Goal: Task Accomplishment & Management: Use online tool/utility

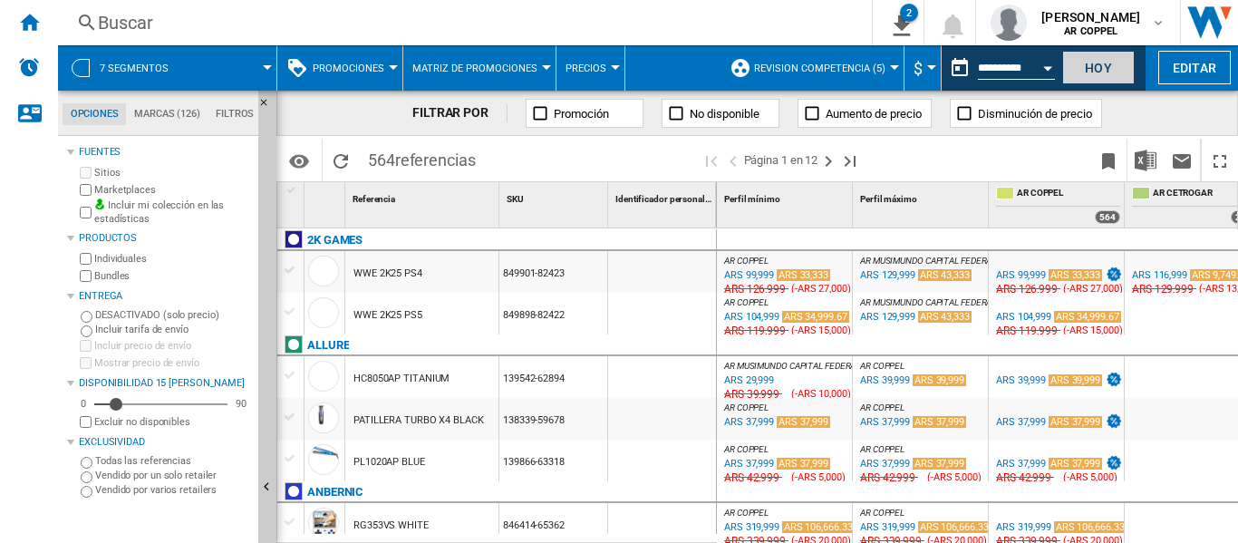
click at [1098, 63] on button "Hoy" at bounding box center [1098, 68] width 72 height 34
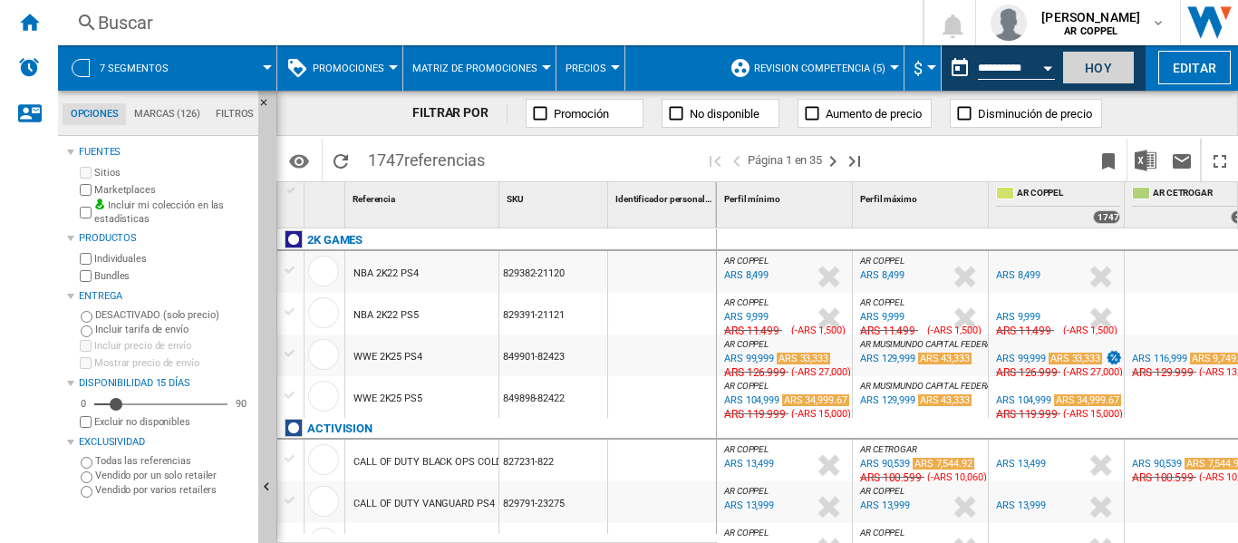
click at [1095, 69] on button "Hoy" at bounding box center [1098, 68] width 72 height 34
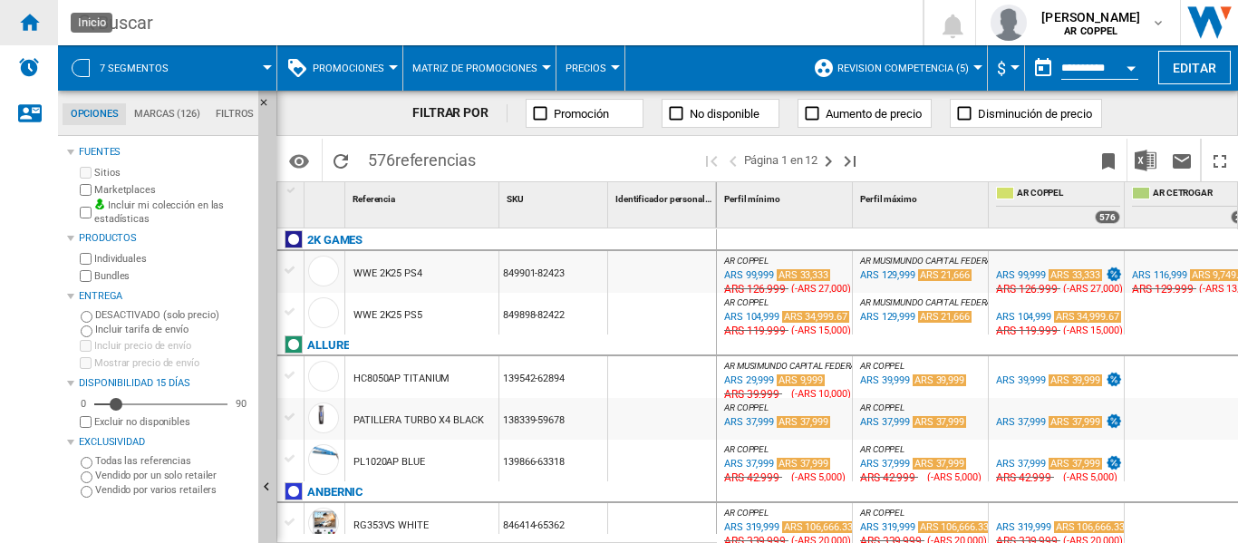
click at [30, 21] on ng-md-icon "Inicio" at bounding box center [29, 22] width 22 height 22
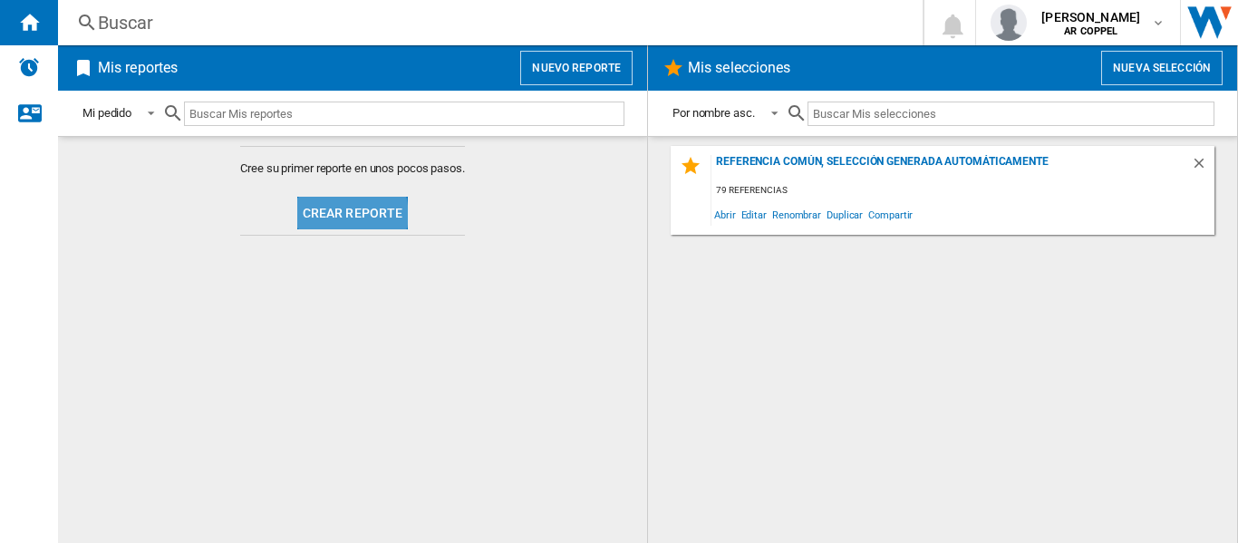
click at [333, 215] on button "Crear reporte" at bounding box center [352, 213] width 111 height 33
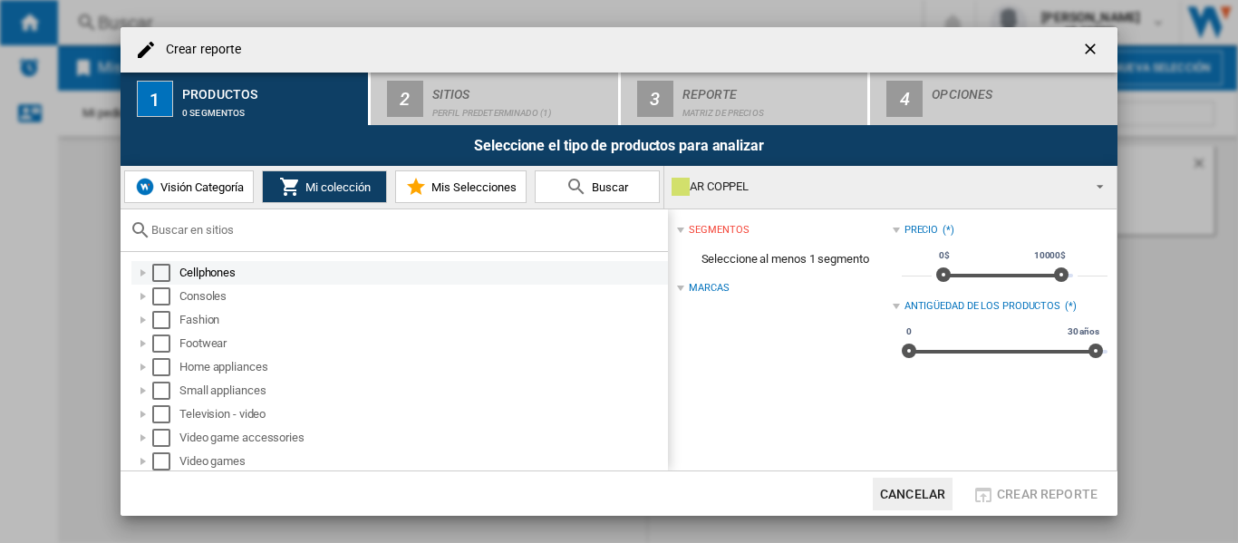
click at [158, 272] on div "Select" at bounding box center [161, 273] width 18 height 18
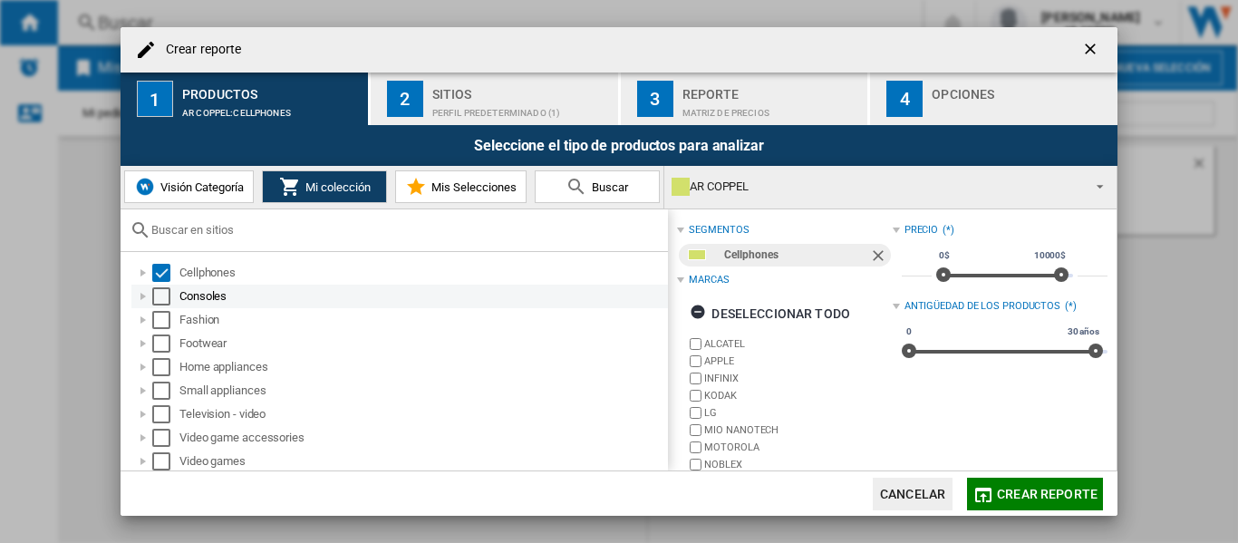
click at [159, 294] on div "Select" at bounding box center [161, 296] width 18 height 18
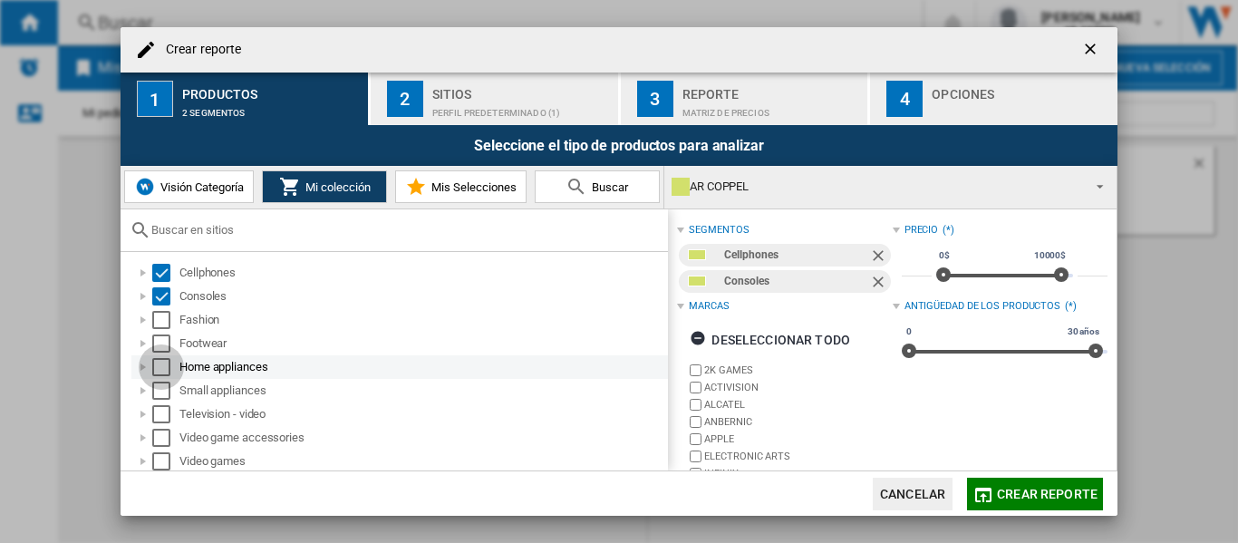
click at [159, 362] on div "Select" at bounding box center [161, 367] width 18 height 18
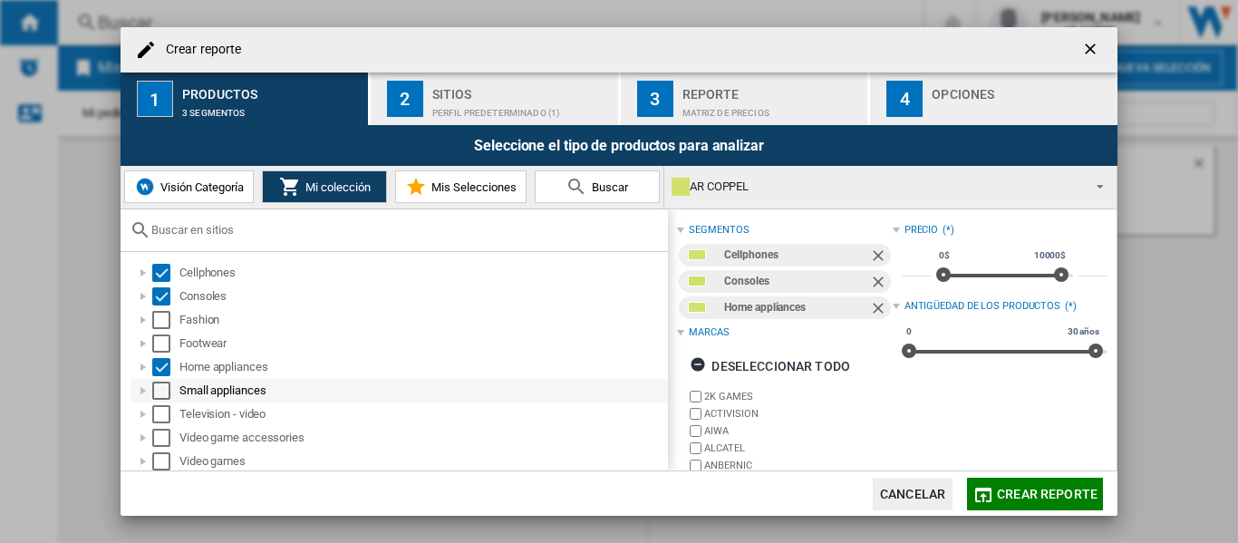
click at [163, 389] on div "Select" at bounding box center [161, 390] width 18 height 18
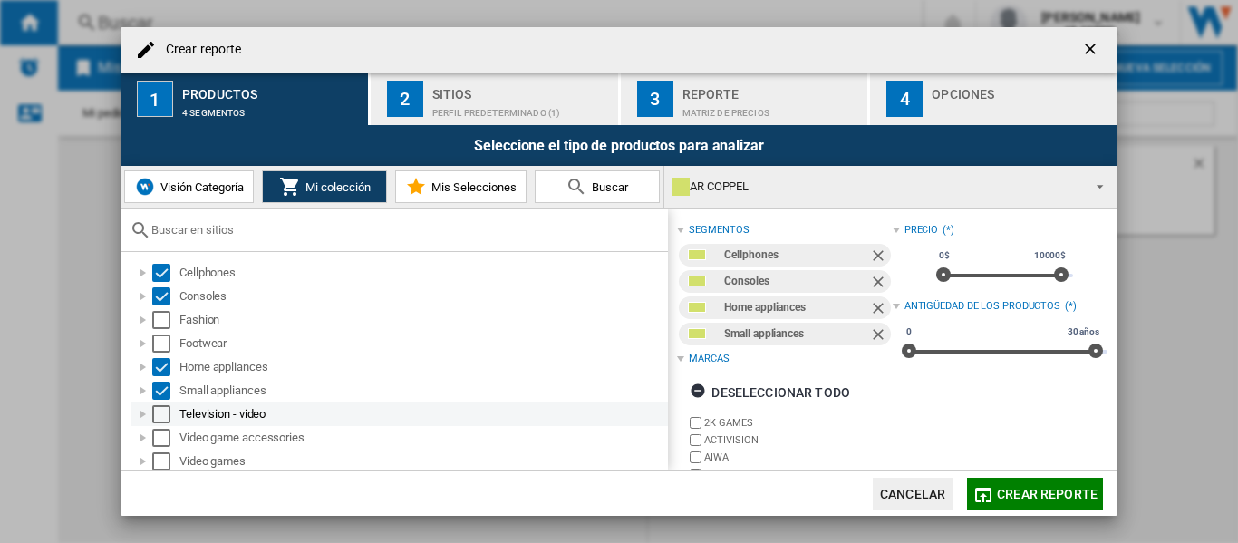
click at [158, 417] on div "Select" at bounding box center [161, 414] width 18 height 18
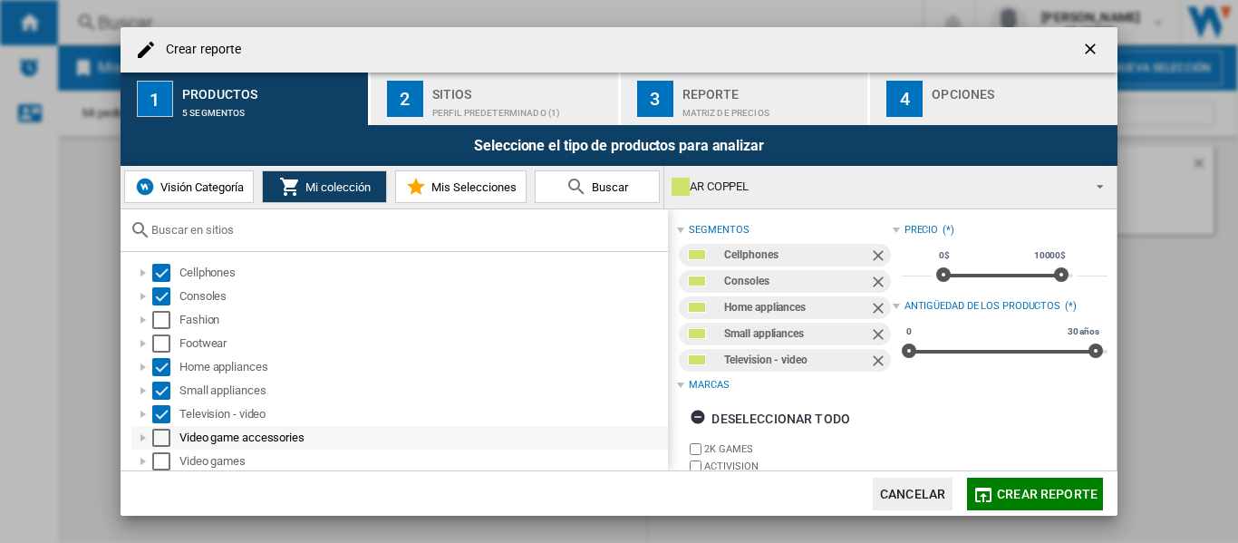
click at [158, 435] on div "Select" at bounding box center [161, 438] width 18 height 18
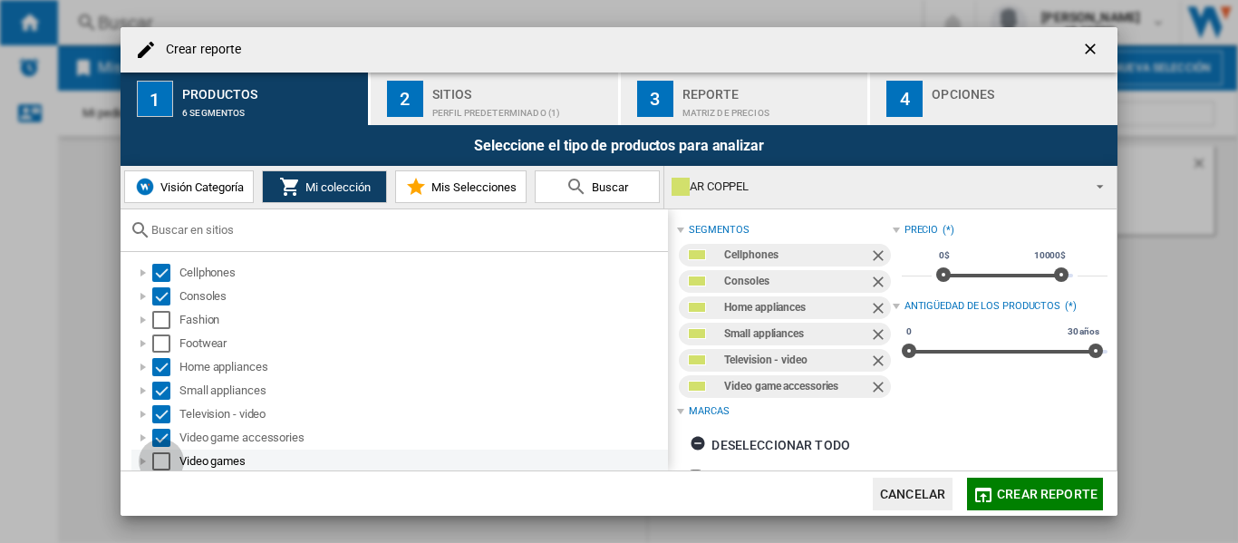
click at [155, 460] on div "Select" at bounding box center [161, 461] width 18 height 18
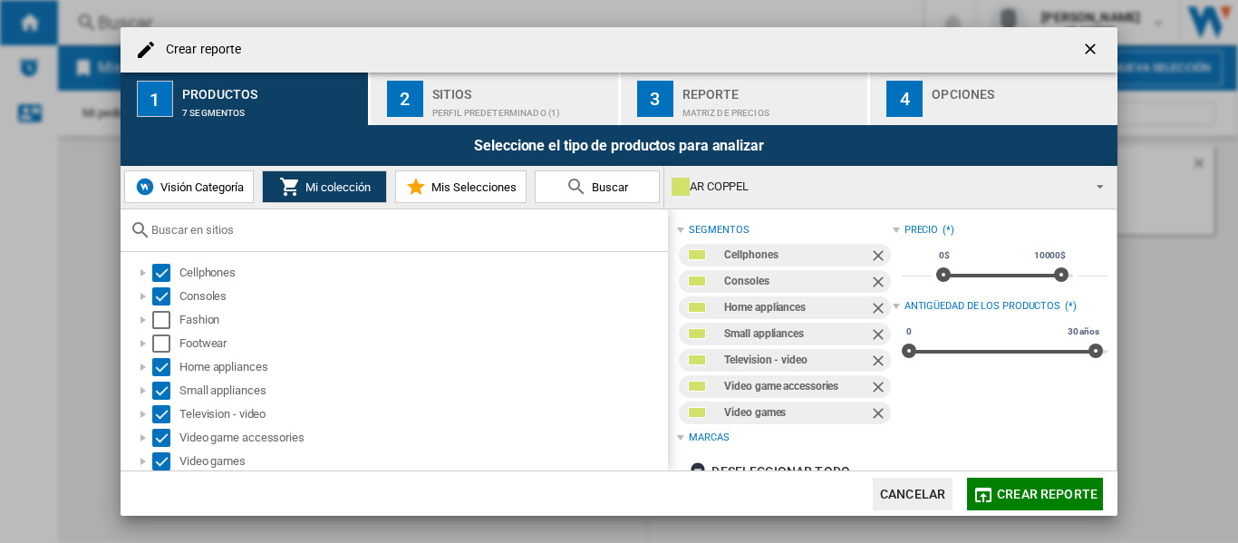
click at [449, 96] on div "Sitios" at bounding box center [521, 89] width 179 height 19
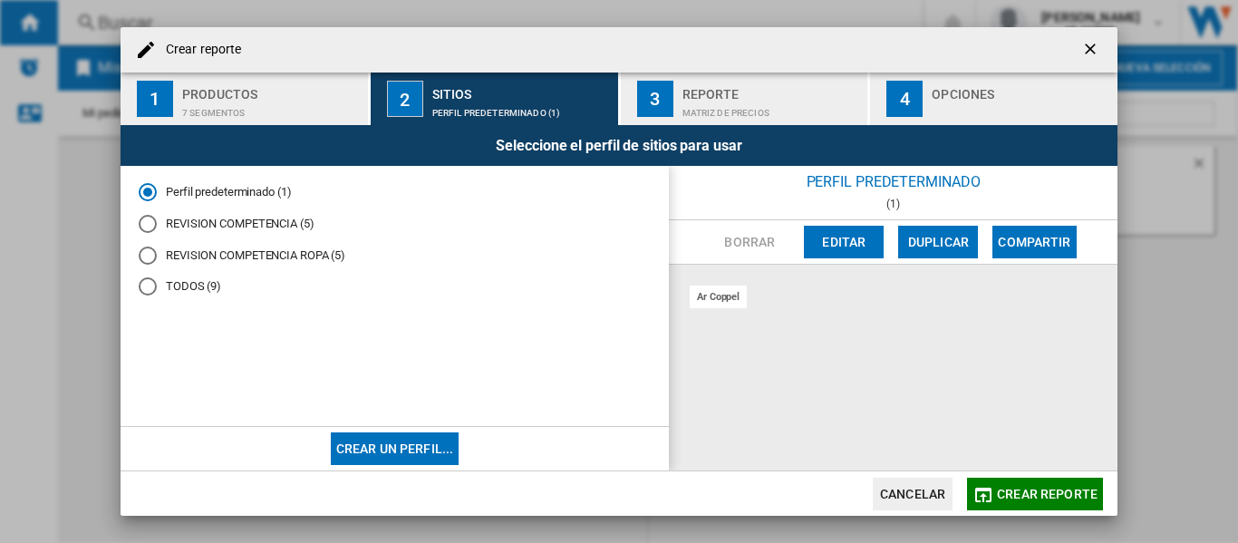
click at [149, 223] on div "REVISION COMPETENCIA (5)" at bounding box center [148, 224] width 18 height 18
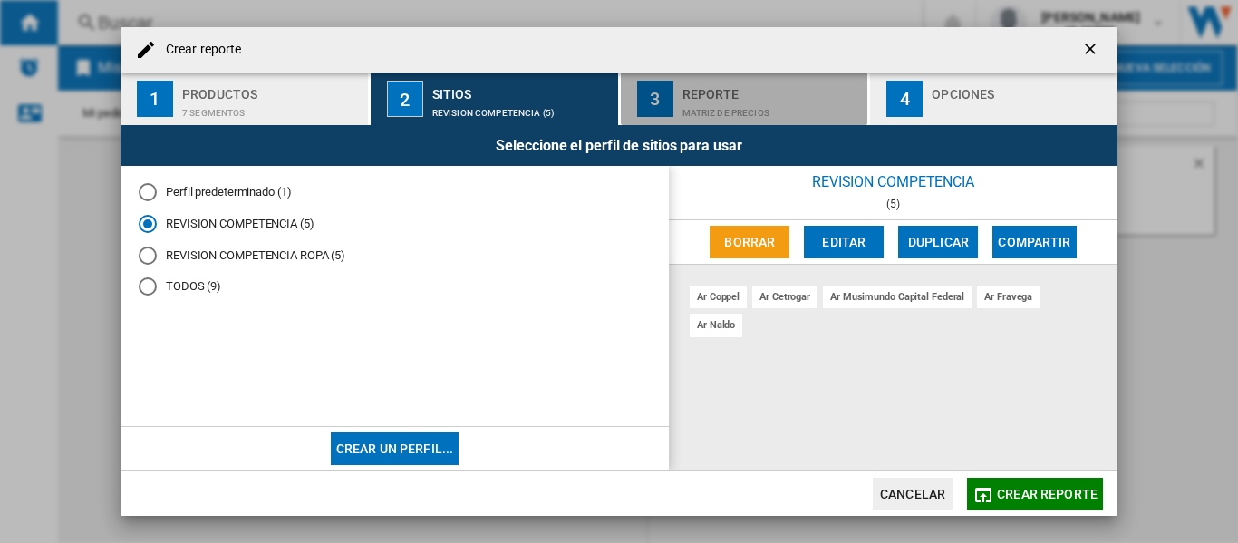
click at [713, 106] on div "Matriz de precios" at bounding box center [771, 108] width 179 height 19
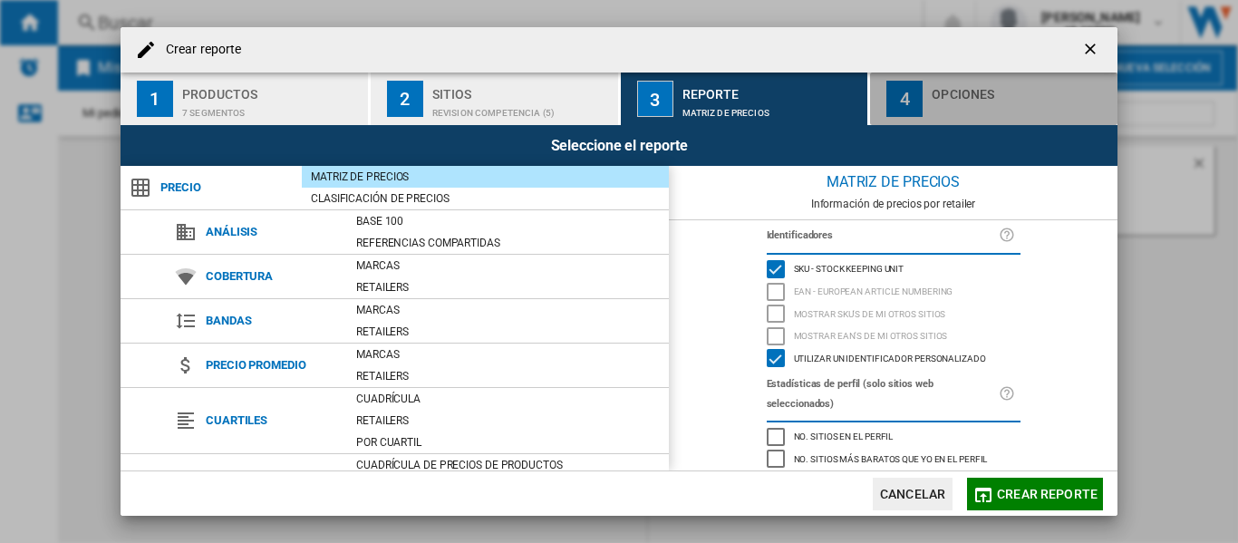
click at [955, 103] on div "button" at bounding box center [1021, 108] width 179 height 19
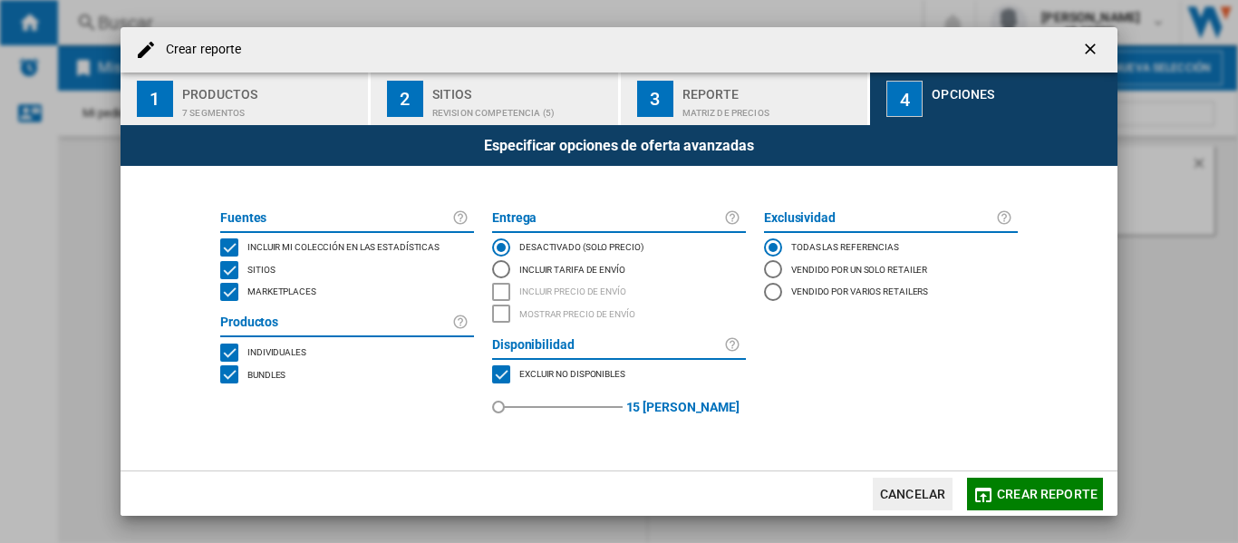
click at [233, 294] on div "MARKETPLACES" at bounding box center [229, 292] width 18 height 18
click at [1031, 495] on span "Crear reporte" at bounding box center [1047, 494] width 101 height 14
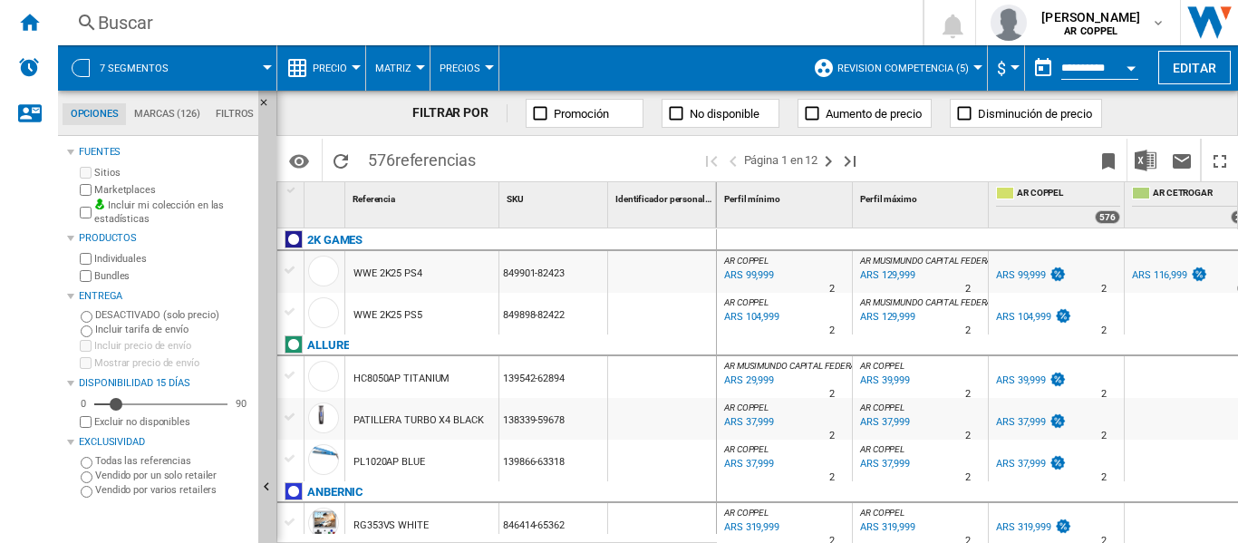
click at [355, 68] on div at bounding box center [356, 67] width 9 height 5
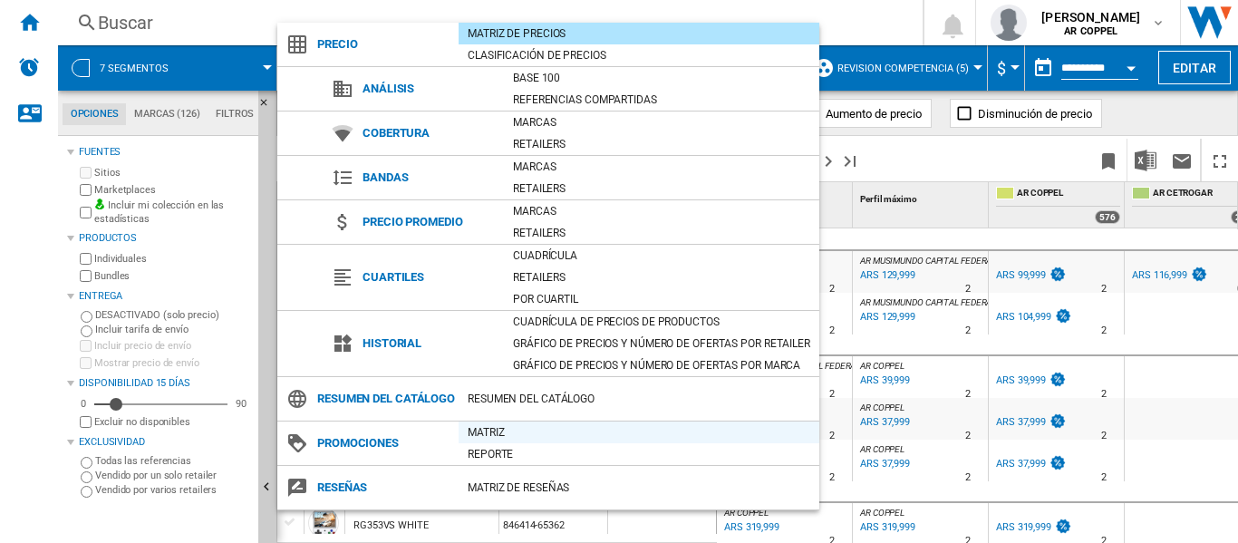
click at [508, 441] on div "Matriz" at bounding box center [639, 432] width 361 height 18
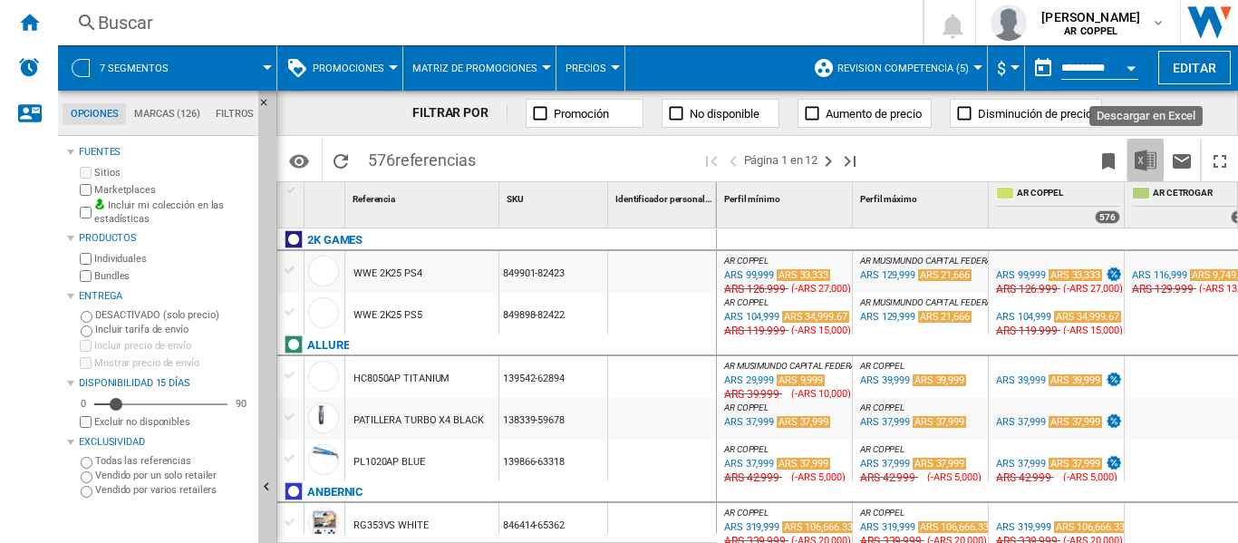
click at [1153, 159] on img "Descargar en Excel" at bounding box center [1145, 161] width 22 height 22
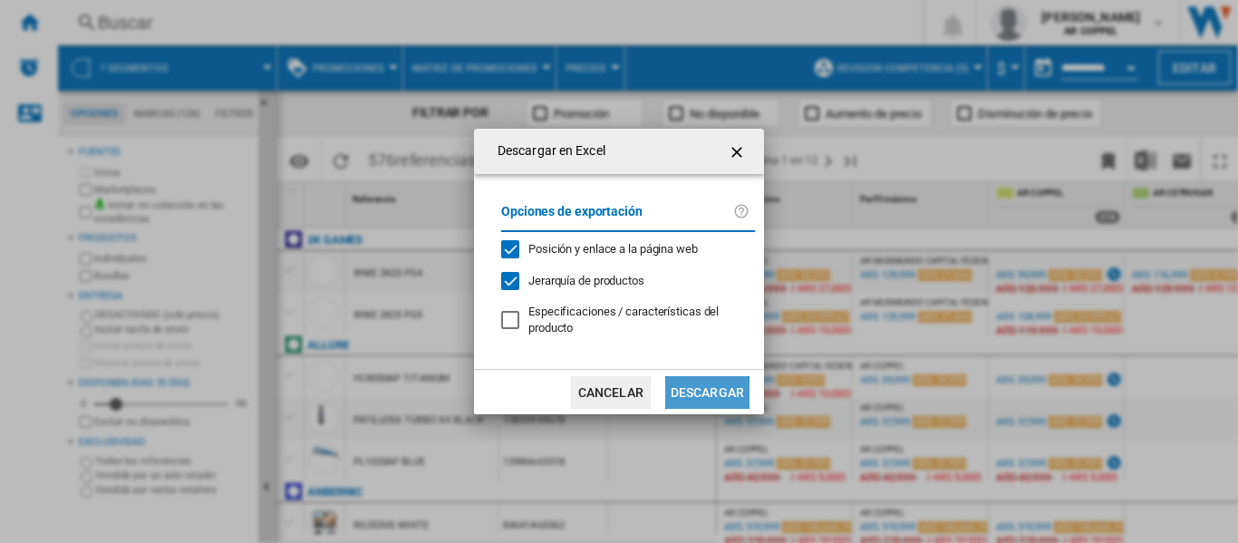
click at [710, 399] on button "Descargar" at bounding box center [707, 392] width 84 height 33
